Goal: Task Accomplishment & Management: Manage account settings

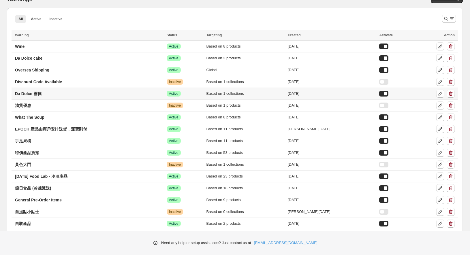
scroll to position [43, 0]
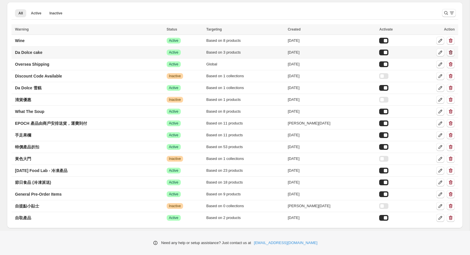
click at [450, 52] on icon "button" at bounding box center [451, 53] width 6 height 6
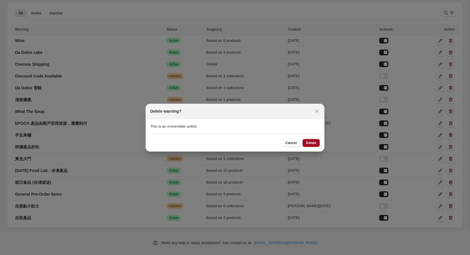
click at [314, 144] on span "Delete" at bounding box center [311, 143] width 10 height 5
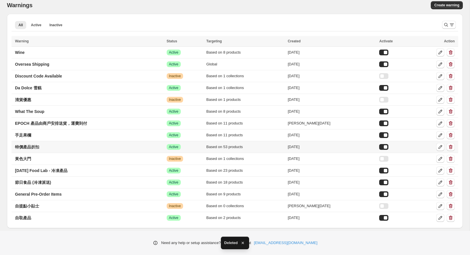
scroll to position [31, 0]
click at [450, 99] on icon "button" at bounding box center [451, 100] width 6 height 6
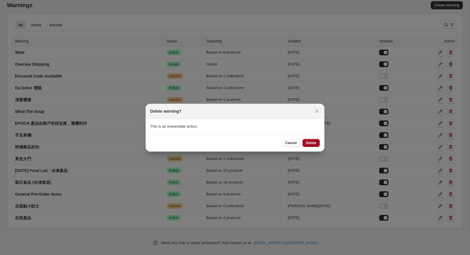
click at [314, 141] on span "Delete" at bounding box center [311, 143] width 10 height 5
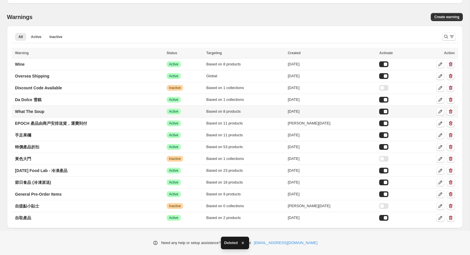
scroll to position [19, 0]
click at [452, 99] on icon "button" at bounding box center [451, 100] width 6 height 6
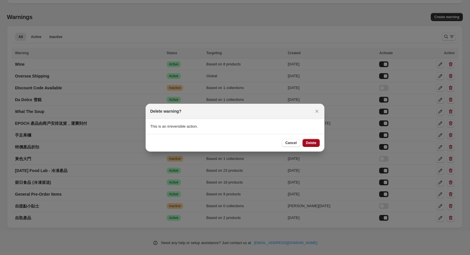
click at [309, 142] on span "Delete" at bounding box center [311, 143] width 10 height 5
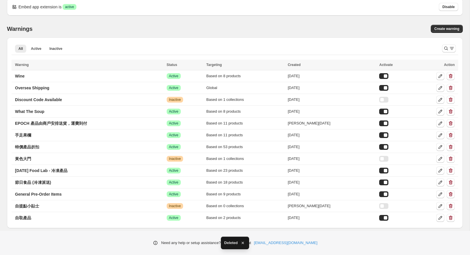
scroll to position [7, 0]
click at [452, 99] on icon "button" at bounding box center [451, 100] width 6 height 6
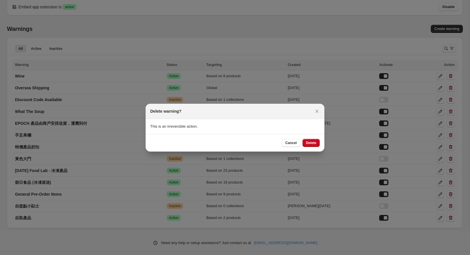
click at [310, 142] on span "Delete" at bounding box center [311, 143] width 10 height 5
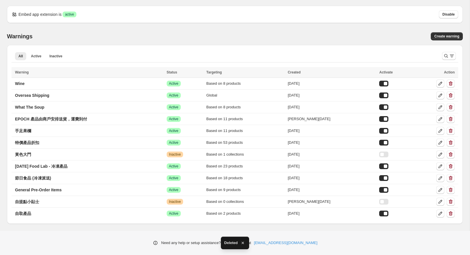
scroll to position [0, 0]
click at [451, 155] on icon "button" at bounding box center [451, 155] width 6 height 6
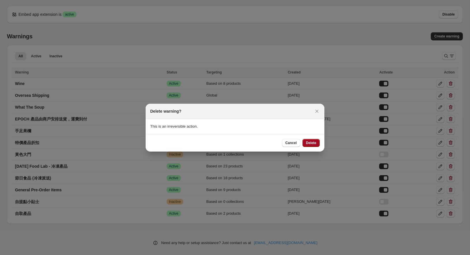
click at [313, 143] on span "Delete" at bounding box center [311, 143] width 10 height 5
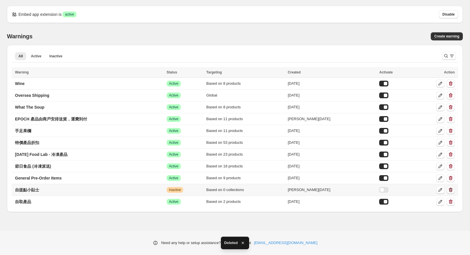
click at [451, 191] on icon "button" at bounding box center [451, 190] width 6 height 6
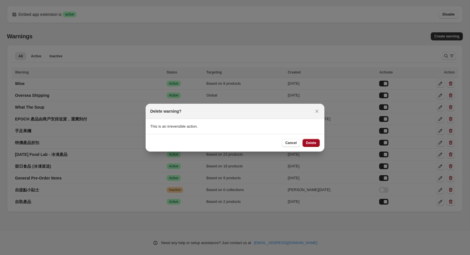
click at [316, 143] on button "Delete" at bounding box center [310, 143] width 17 height 8
